Goal: Transaction & Acquisition: Purchase product/service

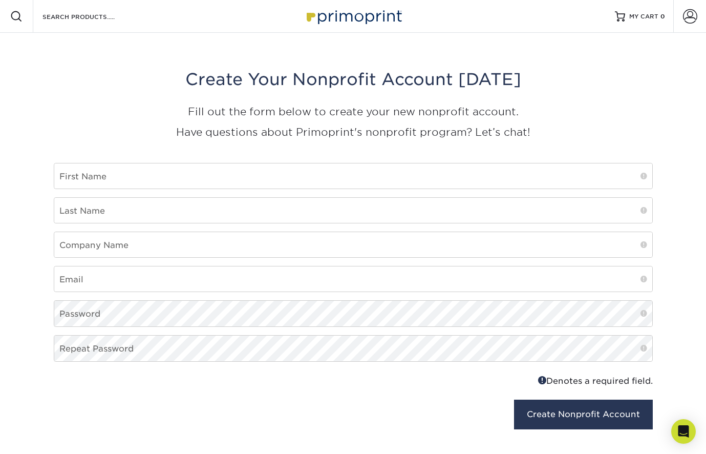
click at [331, 15] on img at bounding box center [353, 16] width 102 height 22
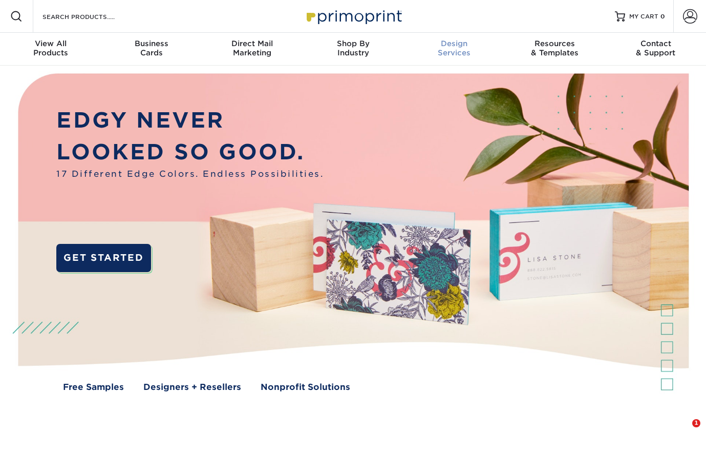
click at [453, 52] on div "Design Services" at bounding box center [453, 48] width 101 height 18
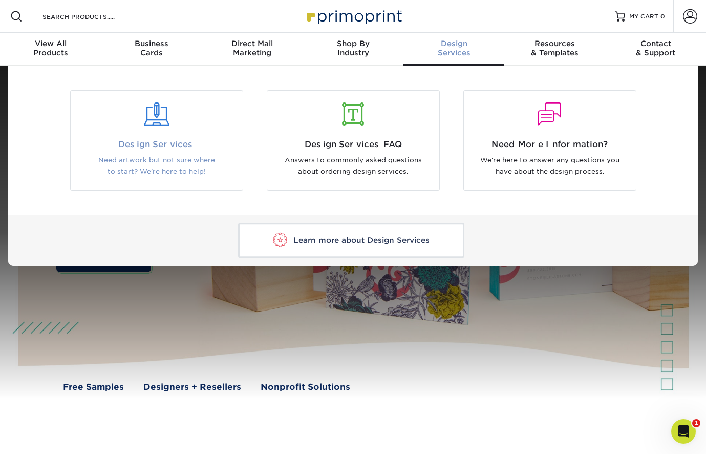
click at [156, 129] on div at bounding box center [157, 120] width 172 height 35
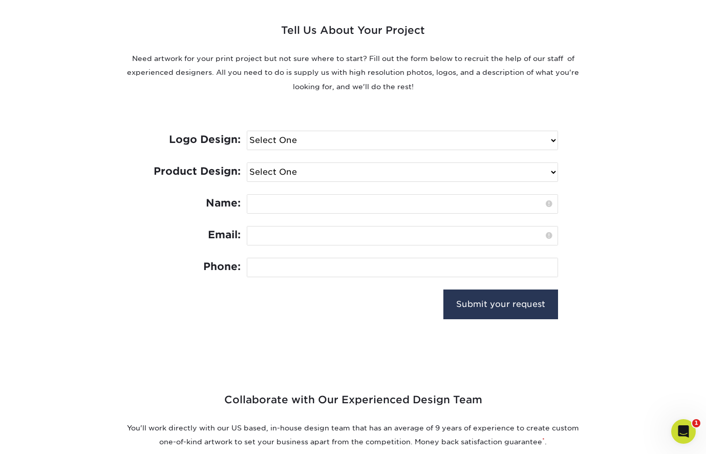
select select "No Logo"
select select "Trading Cards - $100"
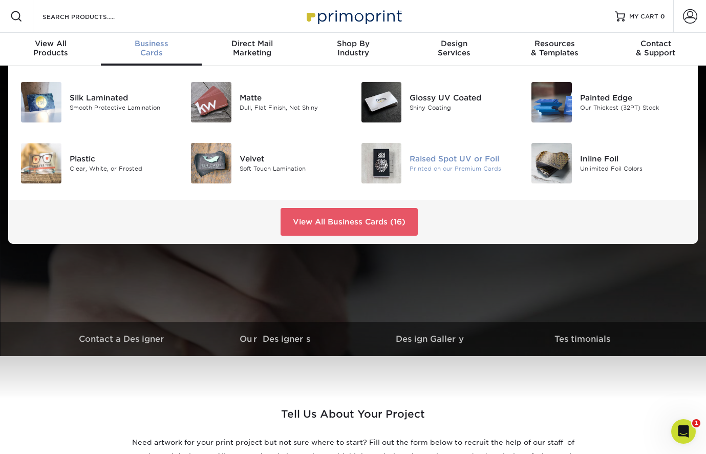
click at [431, 158] on div "Raised Spot UV or Foil" at bounding box center [463, 158] width 106 height 11
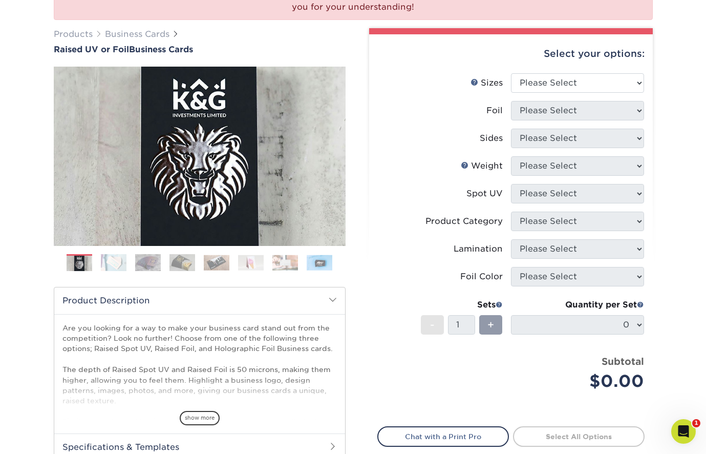
click at [564, 57] on div "Select your options:" at bounding box center [510, 53] width 267 height 39
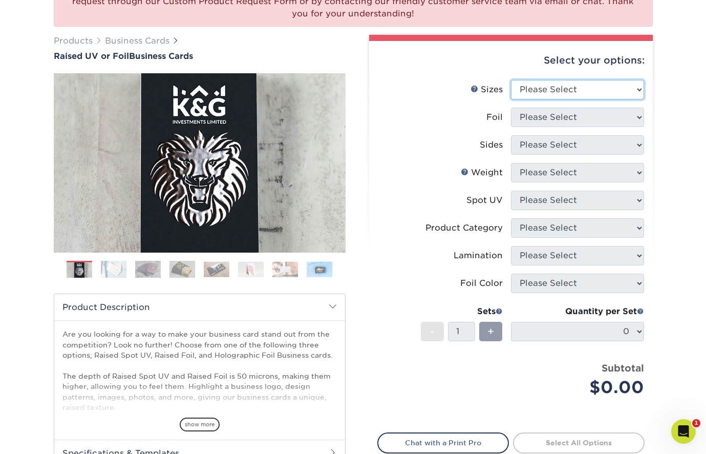
select select "2.00x3.50"
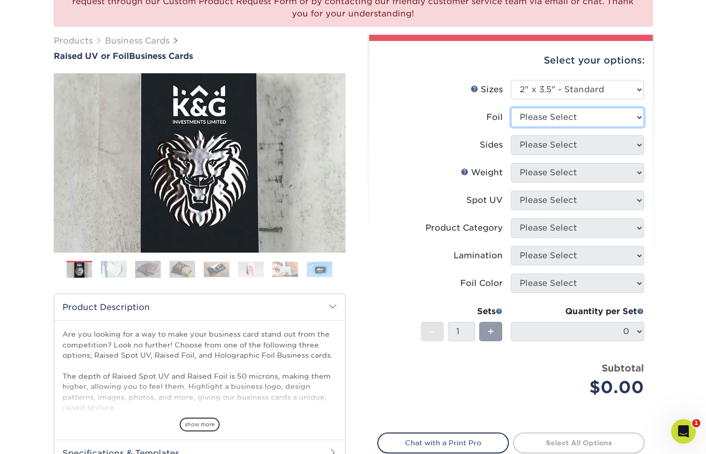
select select "1"
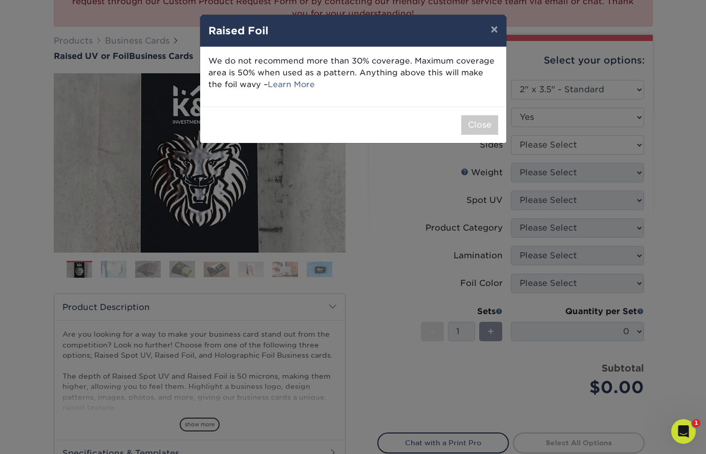
click at [470, 136] on div "Close" at bounding box center [353, 125] width 306 height 36
click at [473, 128] on button "Close" at bounding box center [479, 124] width 37 height 19
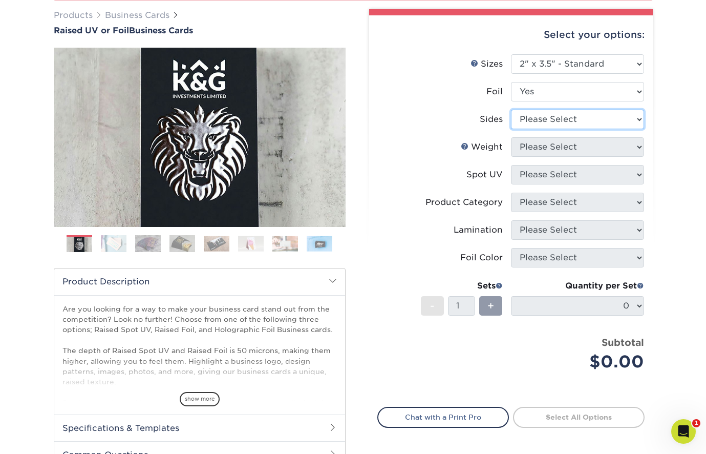
select select "34527644-b4fd-4ffb-9092-1318eefcd9d9"
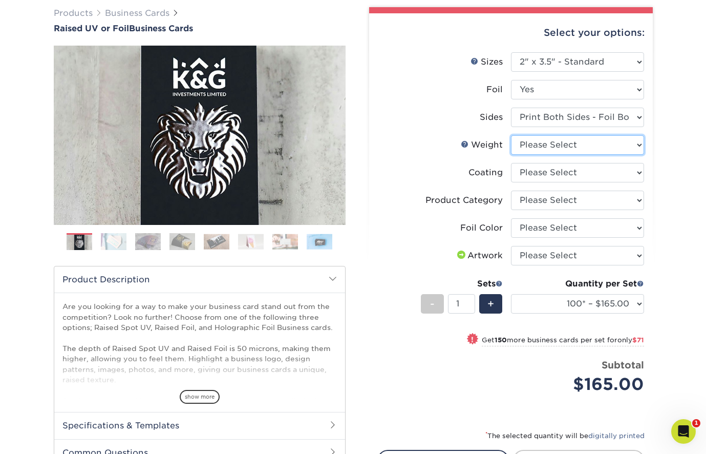
select select "16PT"
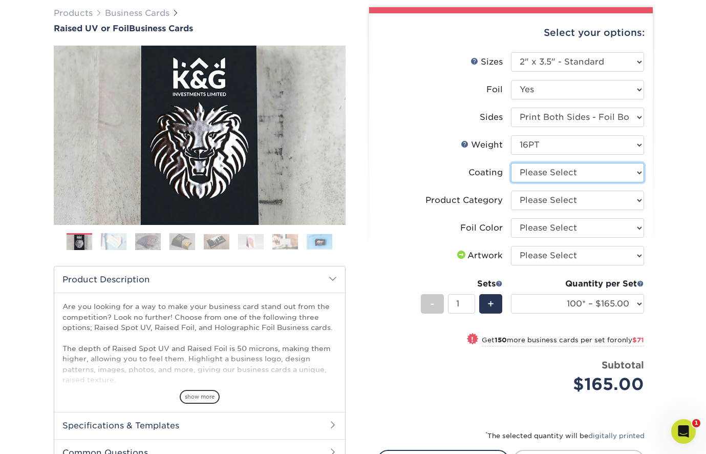
select select "3e7618de-abca-4bda-9f97-8b9129e913d8"
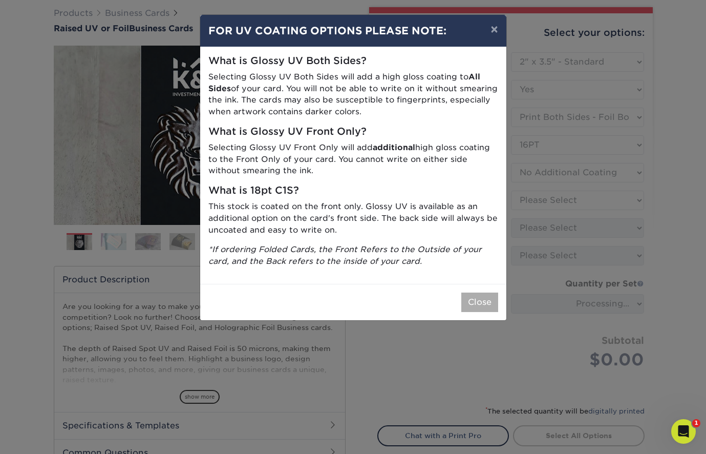
click at [475, 292] on button "Close" at bounding box center [479, 301] width 37 height 19
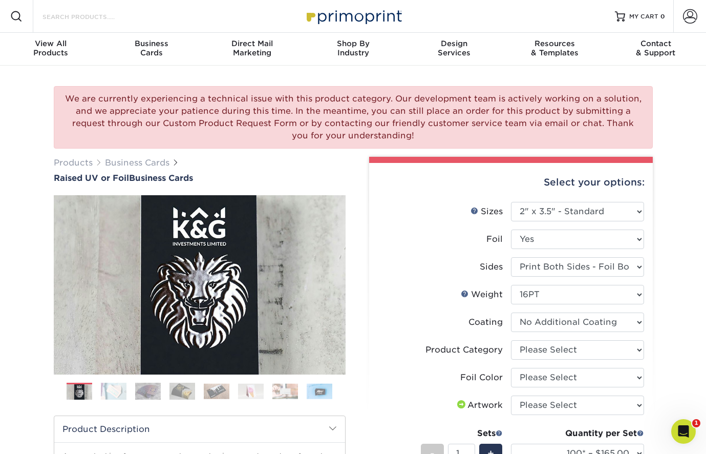
click at [89, 15] on input "Search Products" at bounding box center [91, 16] width 100 height 12
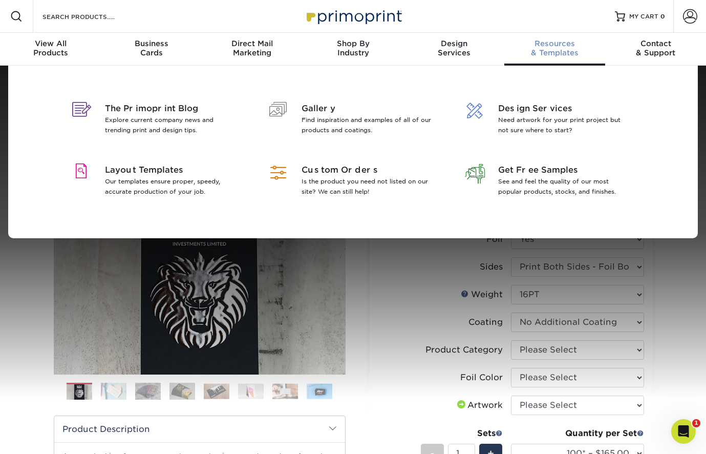
click at [551, 56] on div "Resources & Templates" at bounding box center [554, 48] width 101 height 18
click at [321, 108] on span "Gallery" at bounding box center [368, 108] width 133 height 12
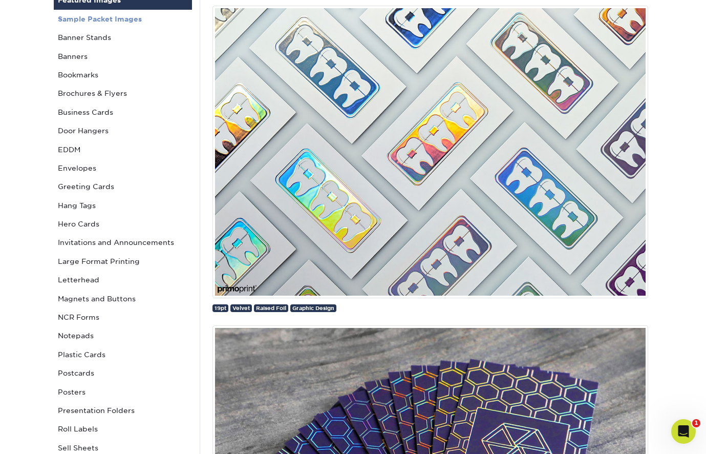
scroll to position [139, 0]
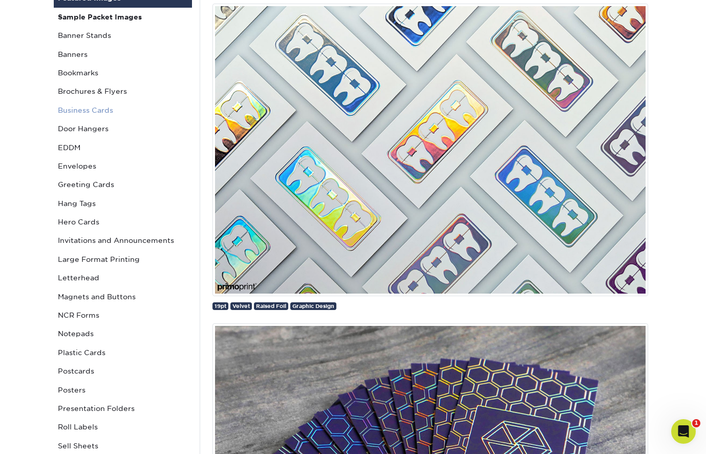
click at [73, 111] on link "Business Cards" at bounding box center [123, 110] width 138 height 18
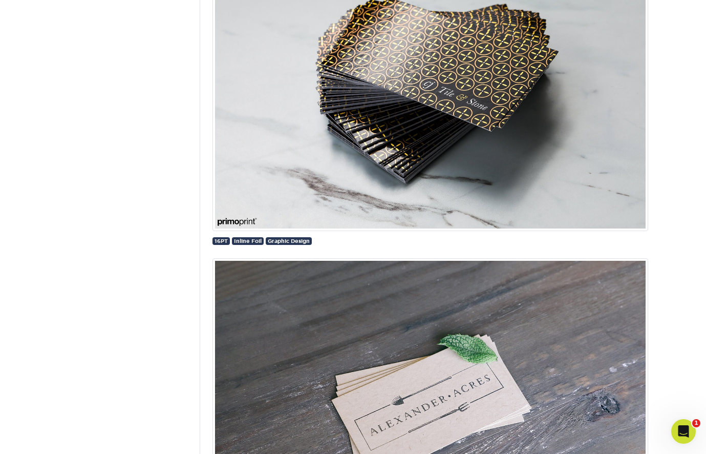
scroll to position [10137, 0]
click at [407, 105] on img at bounding box center [430, 85] width 436 height 292
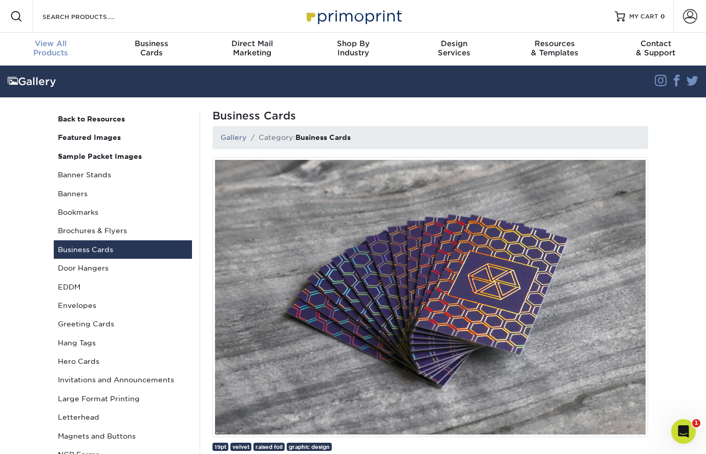
scroll to position [0, 0]
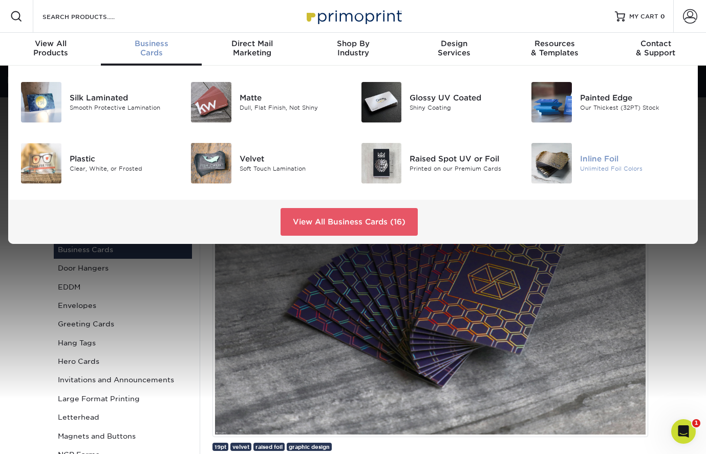
click at [601, 155] on div "Inline Foil" at bounding box center [633, 158] width 106 height 11
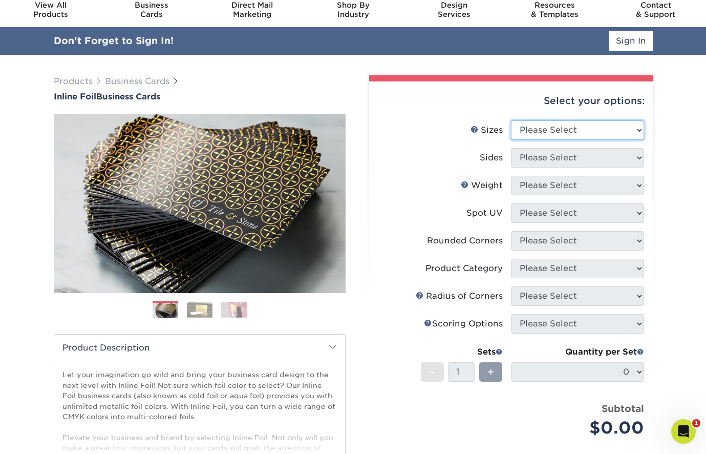
select select "2.00x3.50"
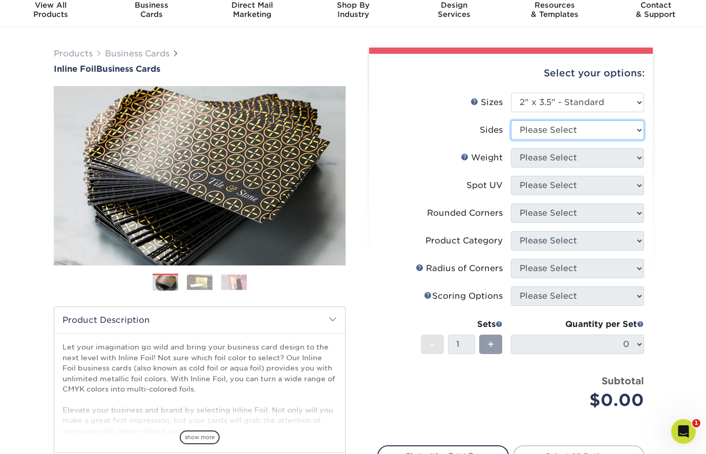
select select "34527644-b4fd-4ffb-9092-1318eefcd9d9"
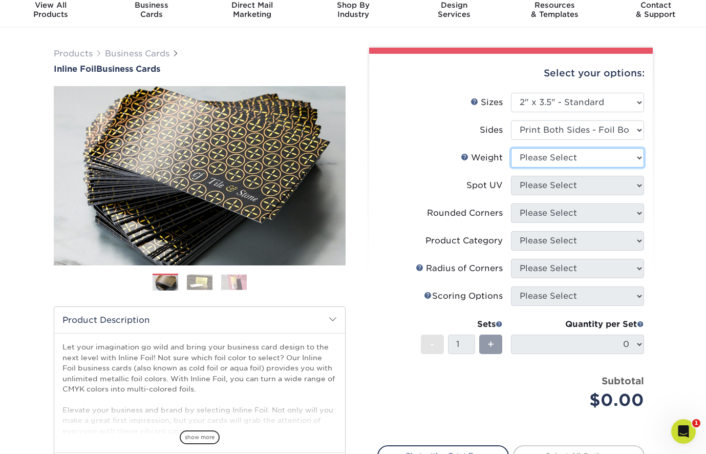
select select "16PT"
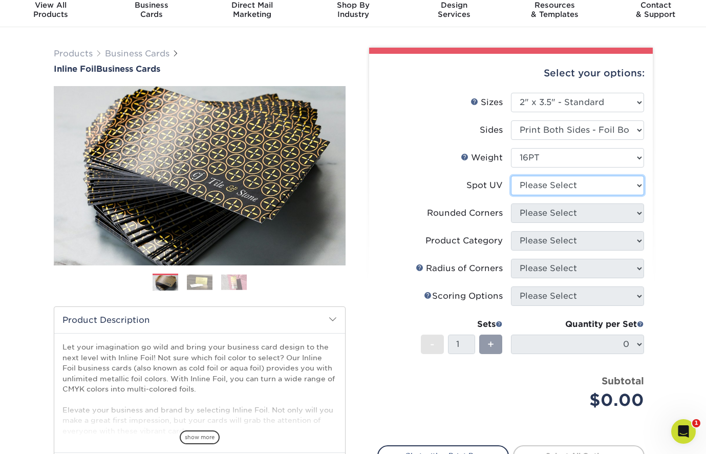
select select "3"
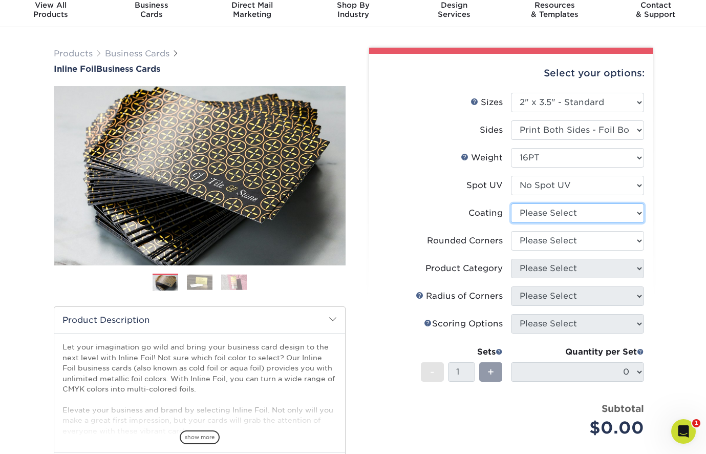
select select "3e7618de-abca-4bda-9f97-8b9129e913d8"
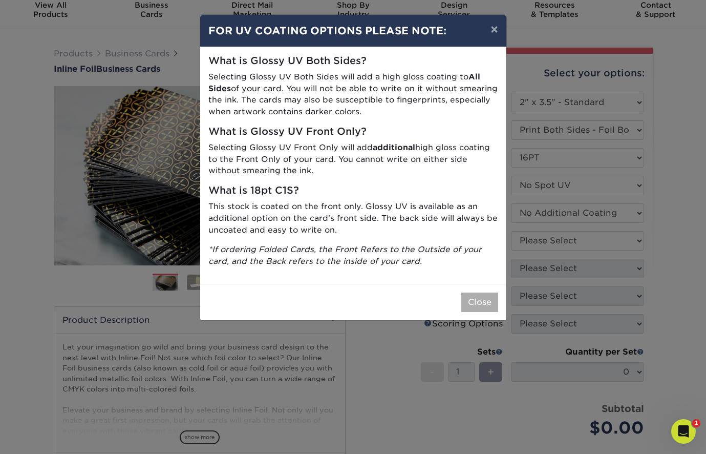
click at [476, 294] on button "Close" at bounding box center [479, 301] width 37 height 19
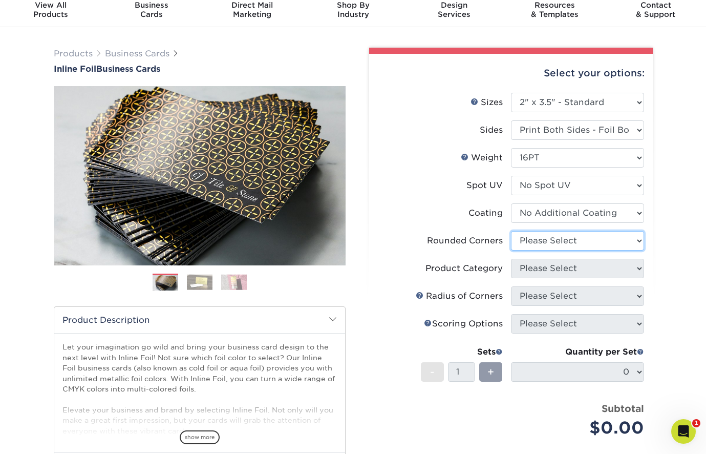
select select "0"
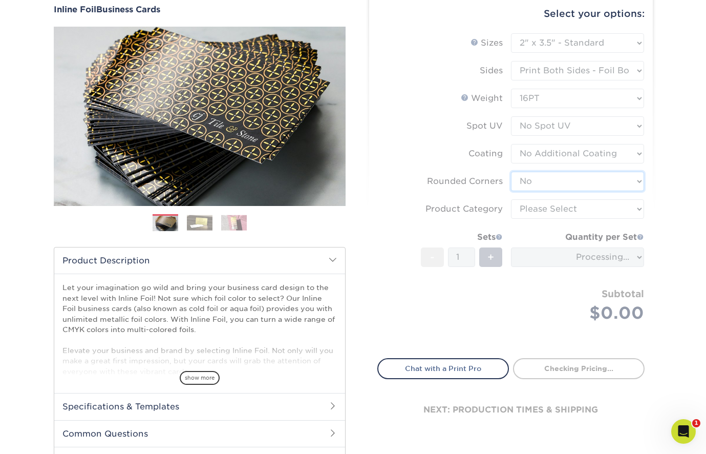
scroll to position [119, 0]
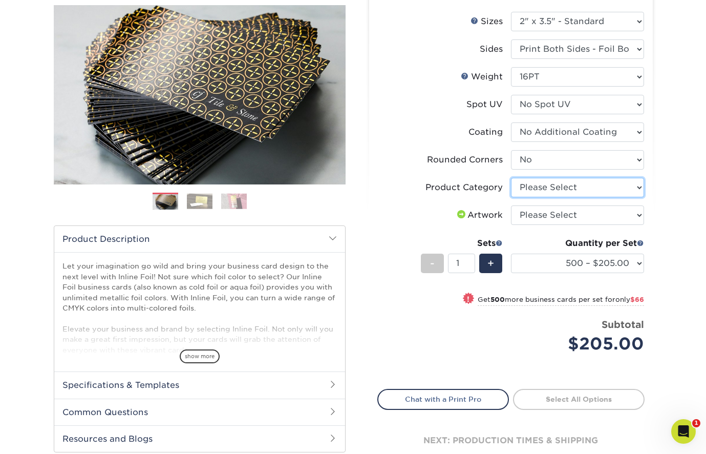
select select "3b5148f1-0588-4f88-a218-97bcfdce65c1"
select select "upload"
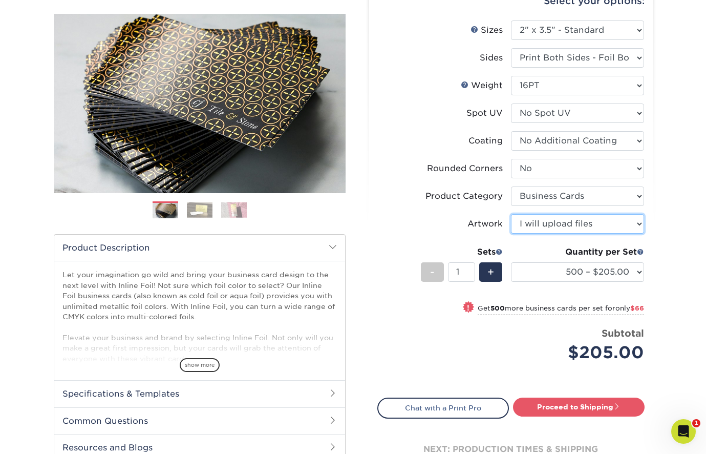
scroll to position [110, 0]
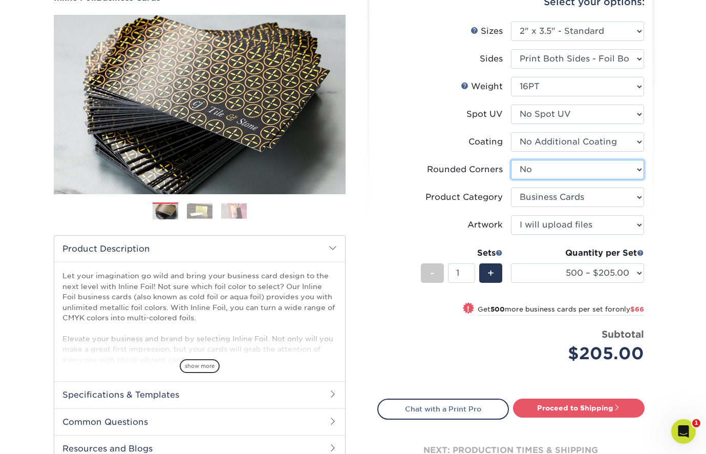
select select "7672df9e-0e0a-464d-8e1f-920c575e4da3"
select select "-1"
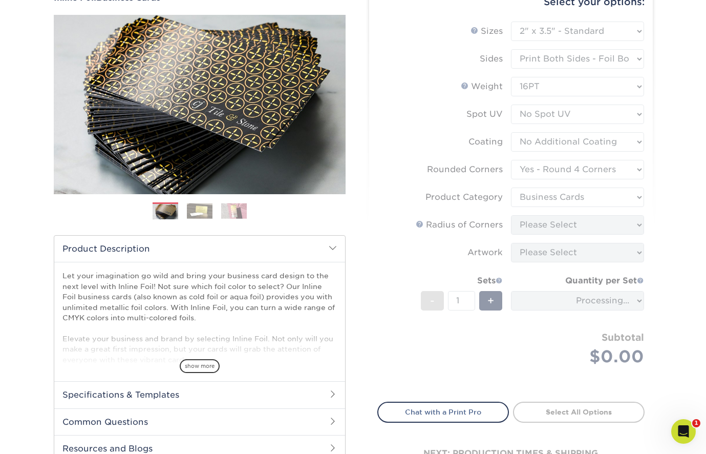
click at [565, 193] on form "Sizes Help Sizes Please Select 1.5" x 3.5" - Mini 1.75" x 3.5" - Mini 2" x 2" -…" at bounding box center [510, 206] width 267 height 368
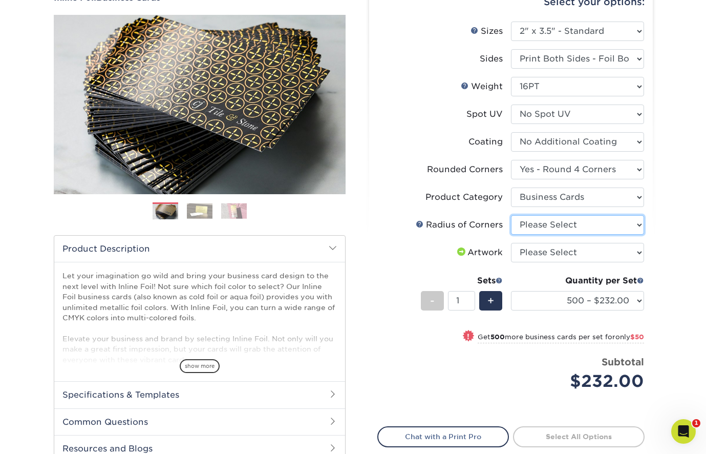
select select "589680c7-ee9a-431b-9d12-d7aeb1386a97"
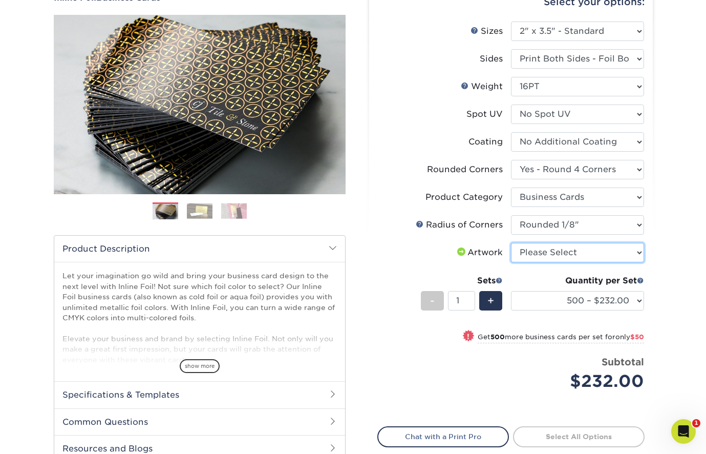
select select "upload"
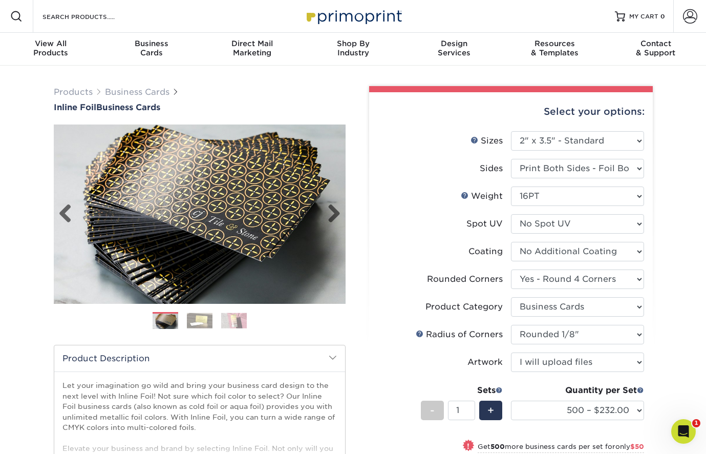
scroll to position [0, 0]
click at [405, 259] on label "Coating" at bounding box center [444, 251] width 133 height 19
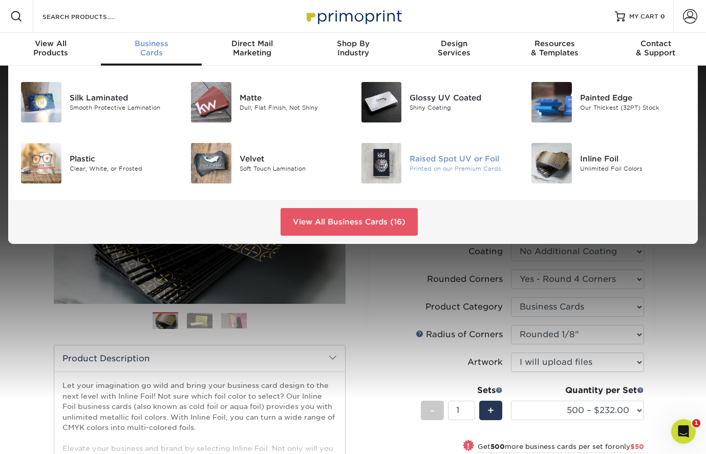
click at [427, 157] on div "Raised Spot UV or Foil" at bounding box center [463, 158] width 106 height 11
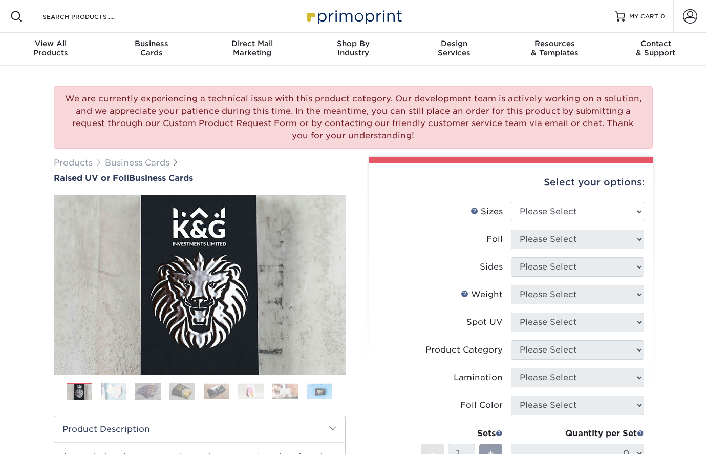
scroll to position [120, 0]
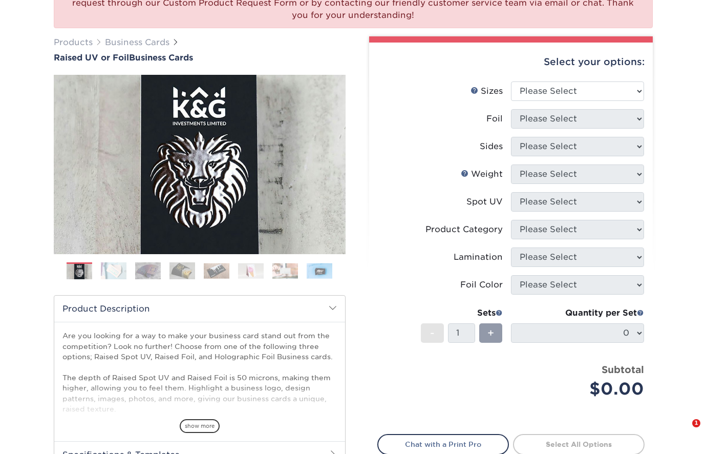
click at [578, 104] on li "Sizes Help Sizes Please Select 2" x 3.5" - Standard" at bounding box center [511, 95] width 266 height 28
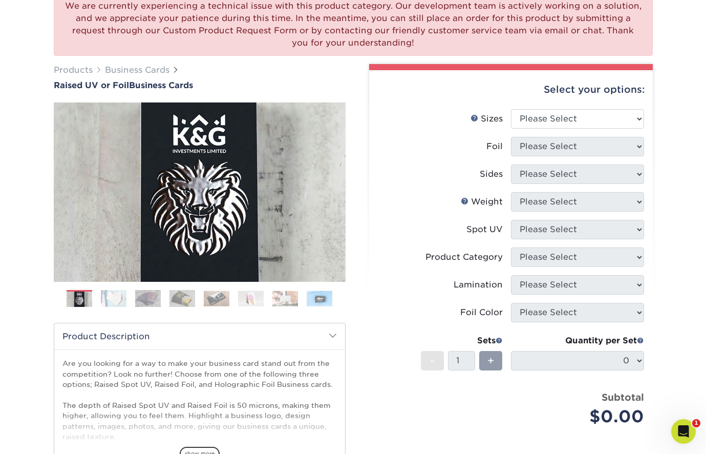
click at [578, 104] on div "Select your options:" at bounding box center [510, 89] width 267 height 39
select select "2.00x3.50"
select select "1"
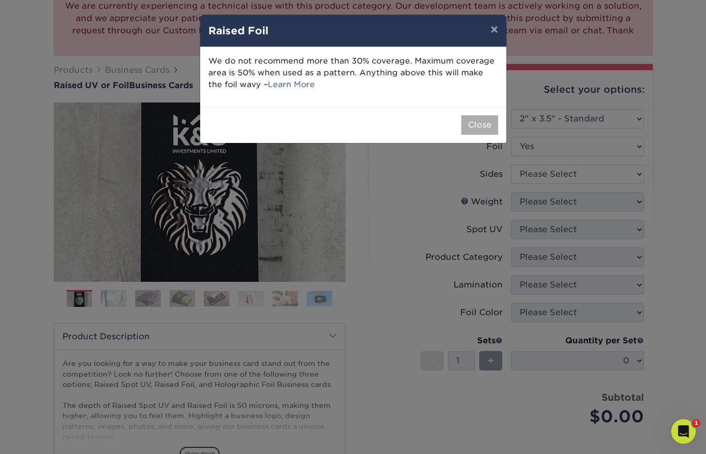
click at [484, 128] on button "Close" at bounding box center [479, 124] width 37 height 19
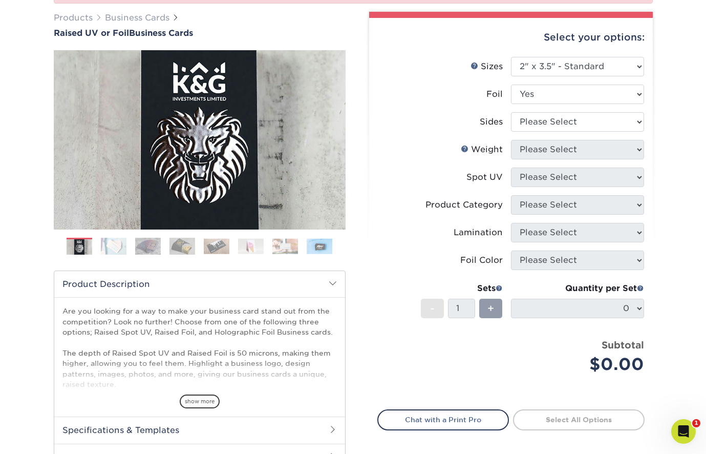
scroll to position [188, 0]
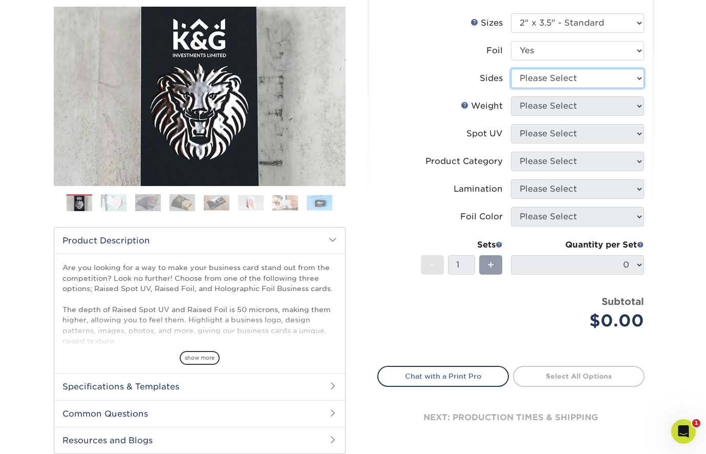
select select "e9e9dfb3-fba1-4d60-972c-fd9ca5904d33"
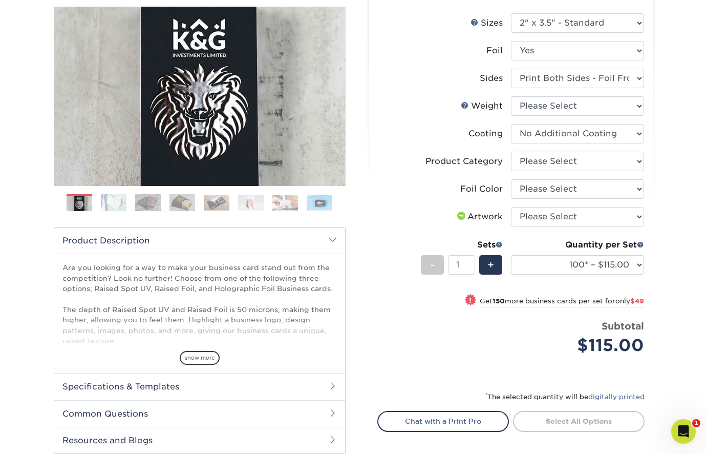
select select
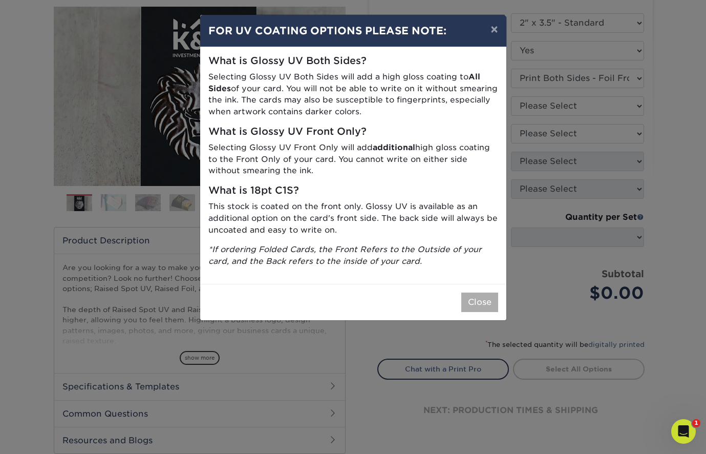
click at [474, 297] on button "Close" at bounding box center [479, 301] width 37 height 19
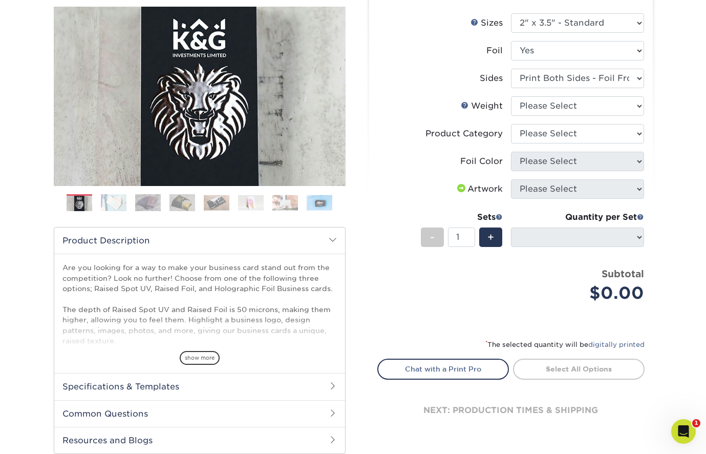
click at [597, 122] on li "Weight Help Weight Please Select 16PT" at bounding box center [511, 110] width 266 height 28
select select "3b5148f1-0588-4f88-a218-97bcfdce65c1"
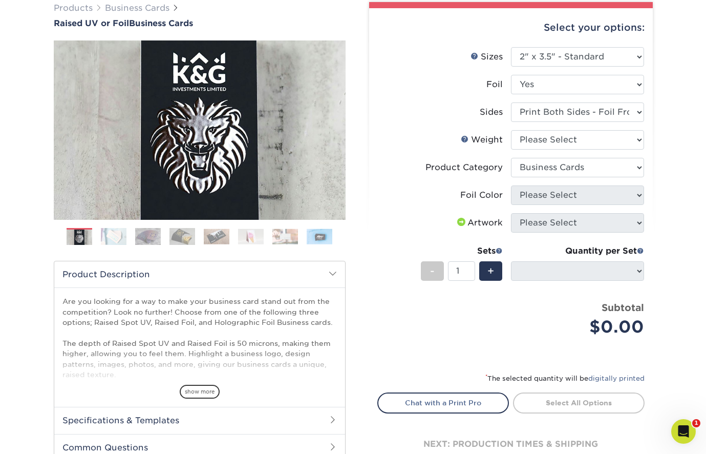
scroll to position [170, 0]
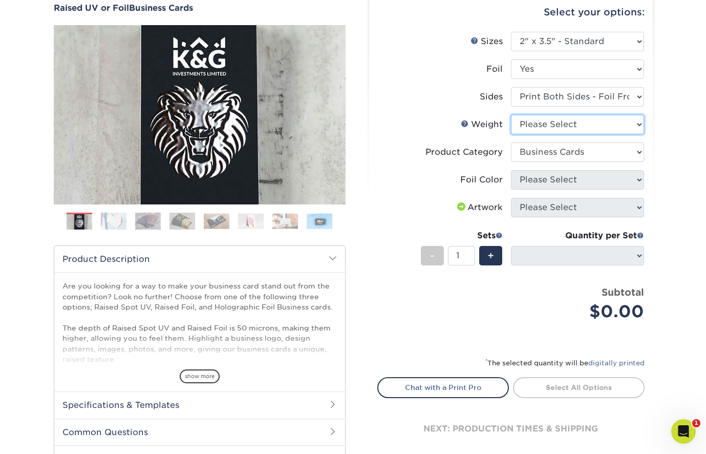
select select "16PT"
select select "-1"
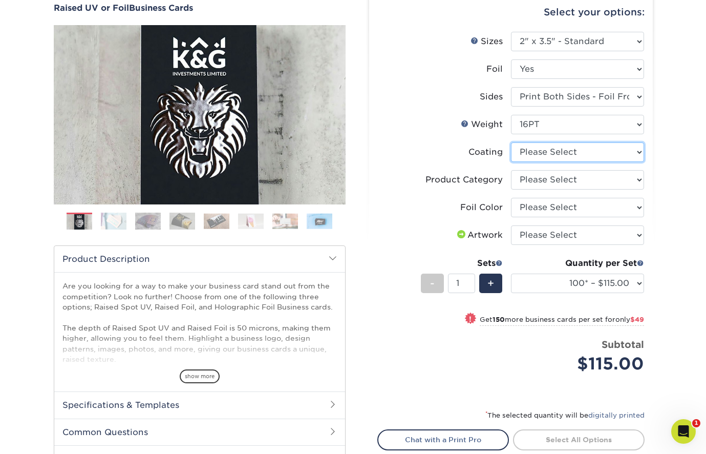
select select "3e7618de-abca-4bda-9f97-8b9129e913d8"
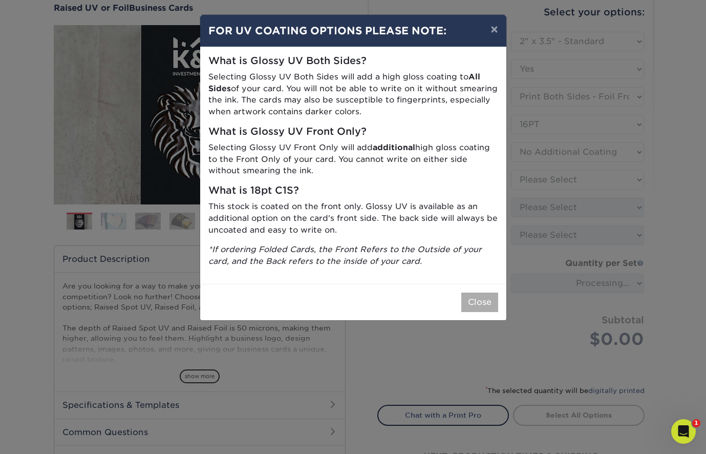
click at [477, 297] on button "Close" at bounding box center [479, 301] width 37 height 19
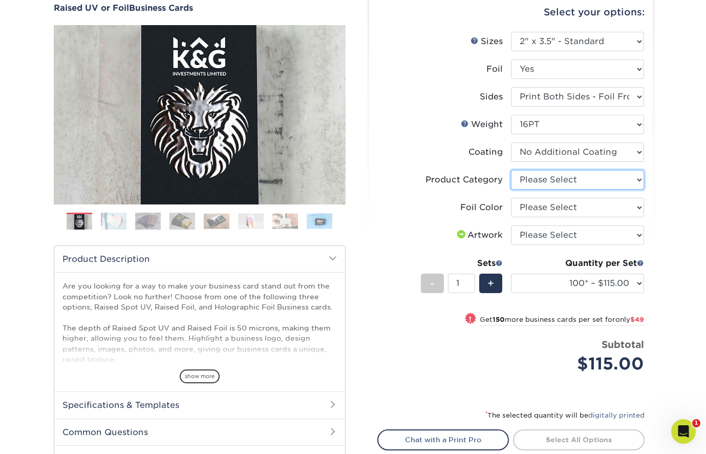
select select "3b5148f1-0588-4f88-a218-97bcfdce65c1"
select select "a834dd52-fe06-4ed6-9a86-5bd3c2d02515"
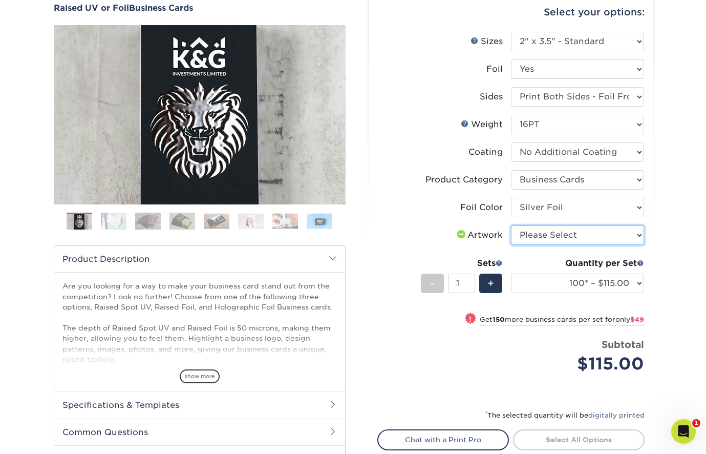
select select "upload"
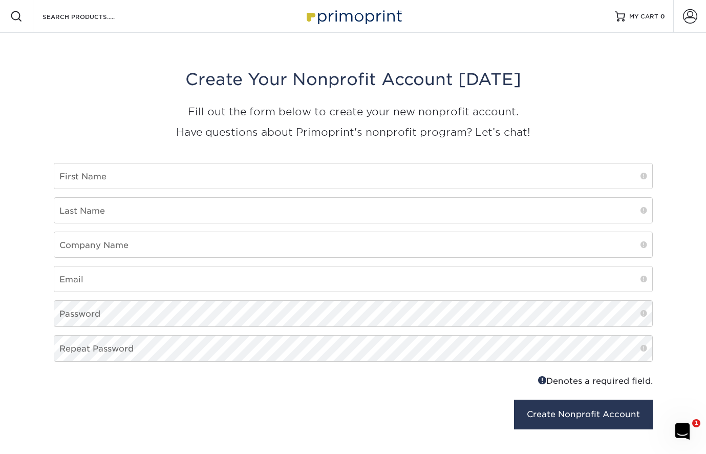
click at [356, 20] on img at bounding box center [353, 16] width 102 height 22
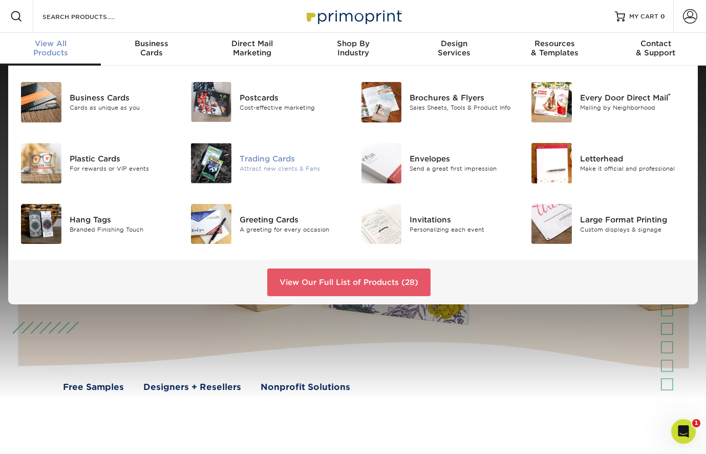
click at [273, 163] on div "Trading Cards" at bounding box center [293, 158] width 106 height 11
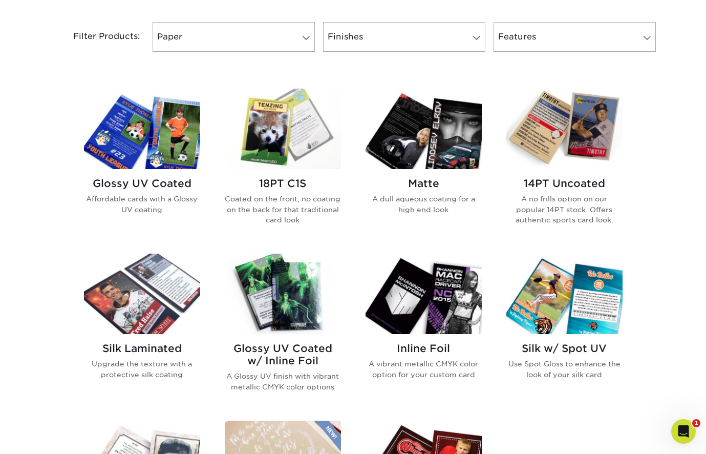
scroll to position [399, 0]
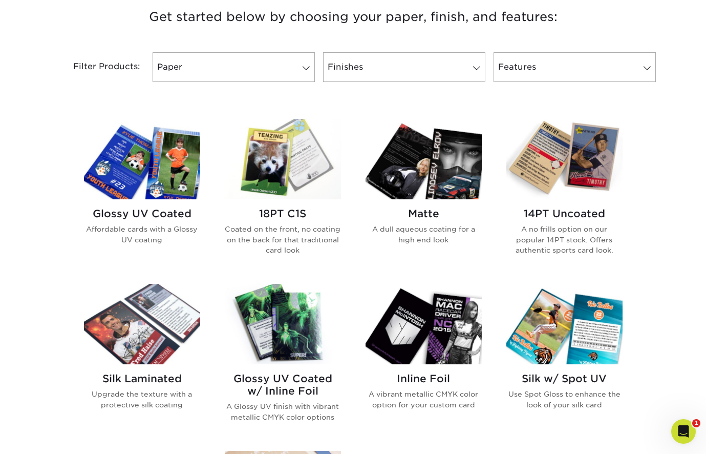
click at [139, 178] on img at bounding box center [142, 159] width 116 height 80
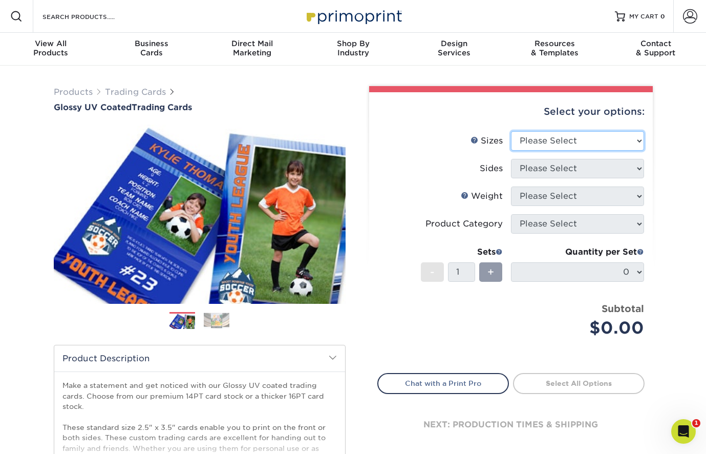
select select "2.50x3.50"
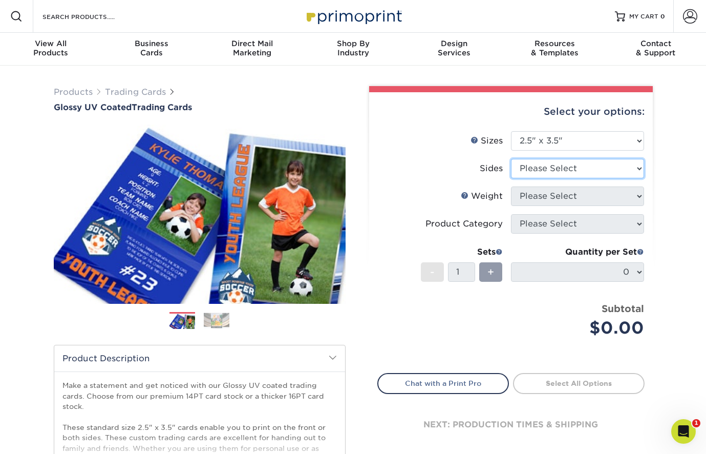
select select "13abbda7-1d64-4f25-8bb2-c179b224825d"
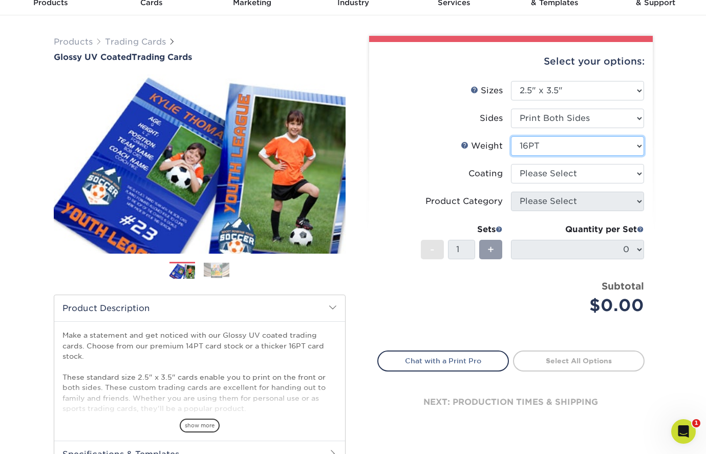
scroll to position [50, 0]
select select "14PT"
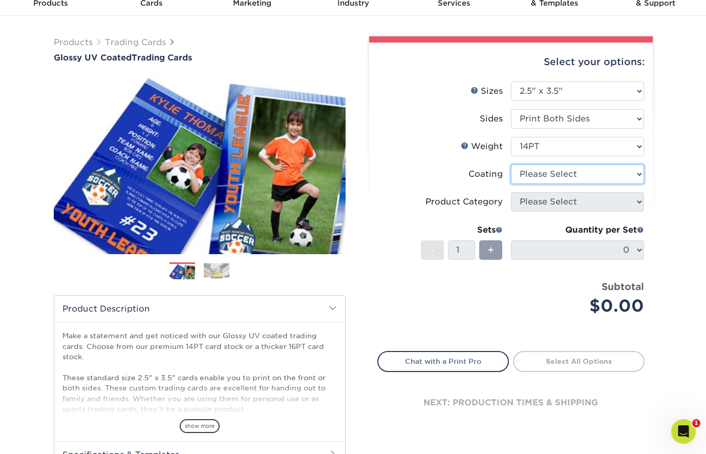
select select "ae367451-b2b8-45df-a344-0f05b6a12993"
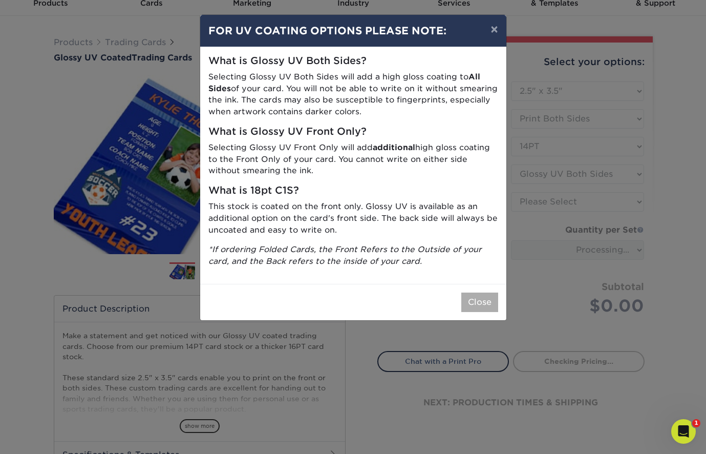
click at [476, 294] on button "Close" at bounding box center [479, 301] width 37 height 19
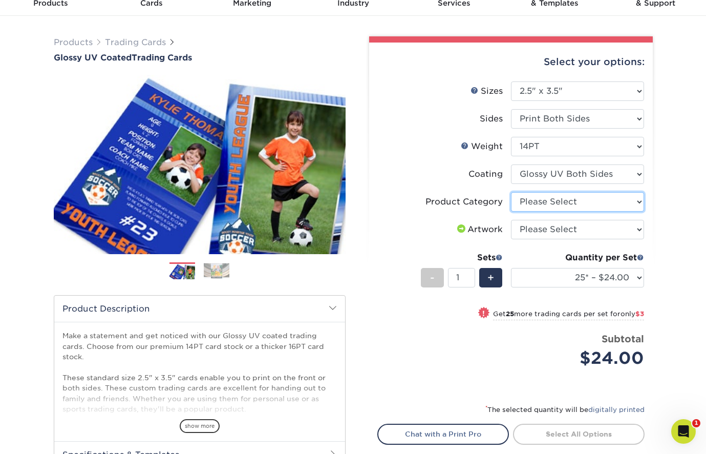
select select "c2f9bce9-36c2-409d-b101-c29d9d031e18"
select select "upload"
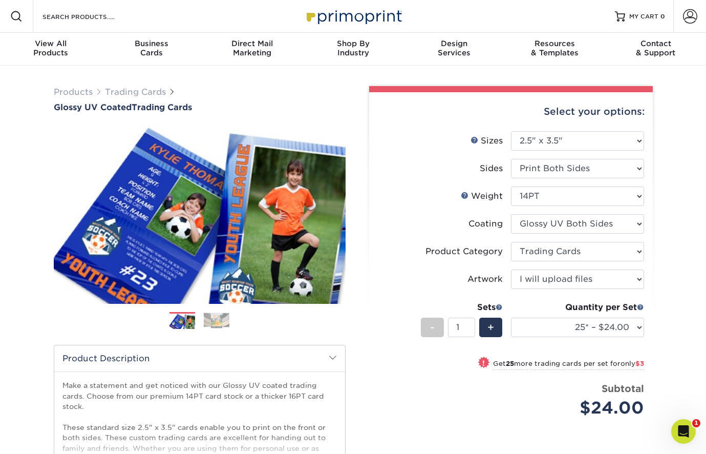
scroll to position [0, 0]
click at [688, 15] on span at bounding box center [690, 16] width 14 height 14
